Goal: Obtain resource: Obtain resource

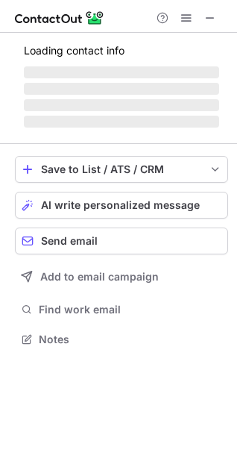
scroll to position [324, 237]
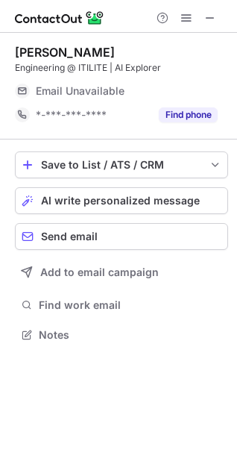
scroll to position [348, 237]
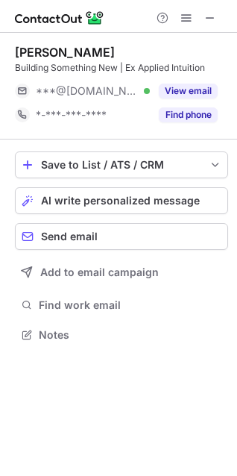
scroll to position [324, 237]
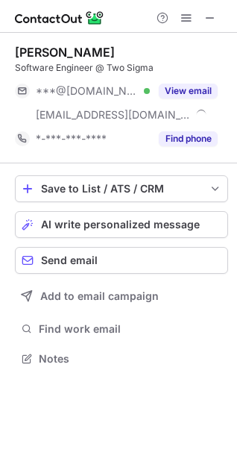
scroll to position [348, 237]
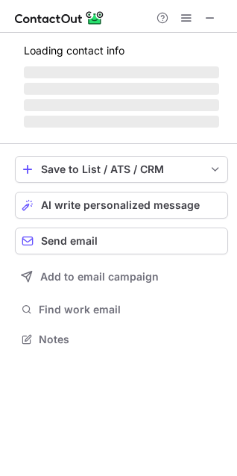
scroll to position [324, 237]
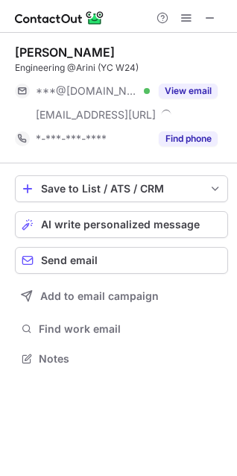
scroll to position [348, 237]
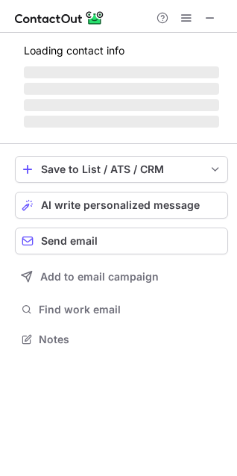
scroll to position [348, 237]
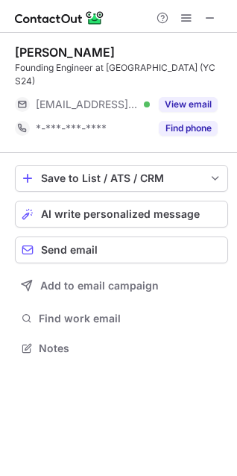
scroll to position [324, 237]
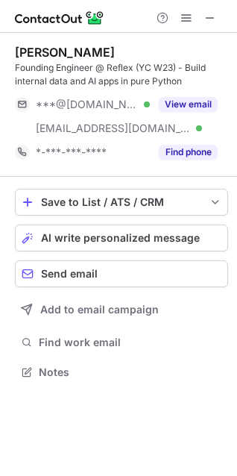
scroll to position [361, 237]
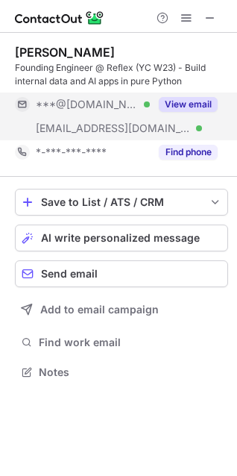
click at [189, 111] on button "View email" at bounding box center [188, 104] width 59 height 15
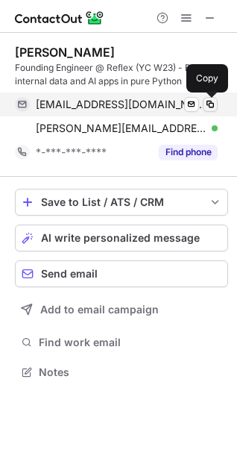
click at [205, 103] on span at bounding box center [210, 104] width 12 height 12
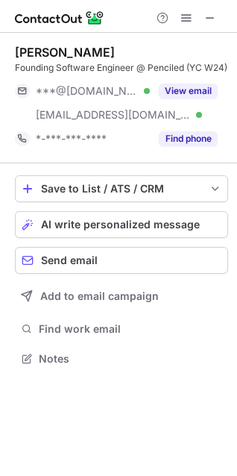
scroll to position [348, 237]
